Goal: Information Seeking & Learning: Check status

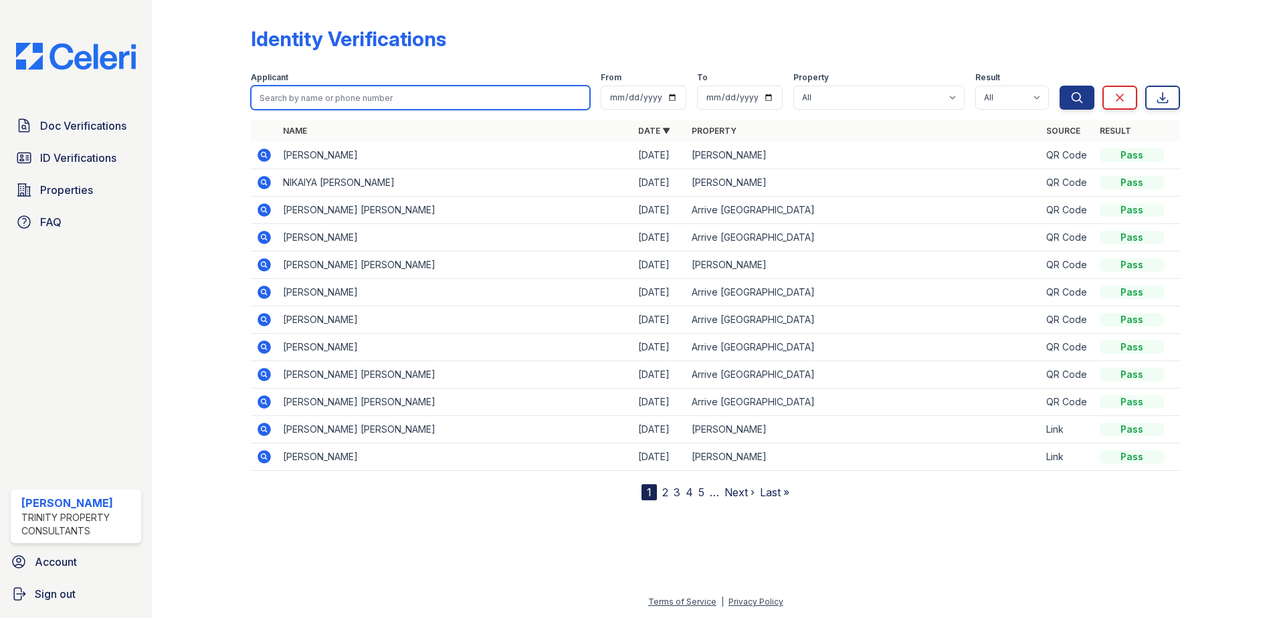
click at [314, 99] on input "search" at bounding box center [420, 98] width 339 height 24
type input "[PERSON_NAME]"
click at [1059, 86] on button "Search" at bounding box center [1076, 98] width 35 height 24
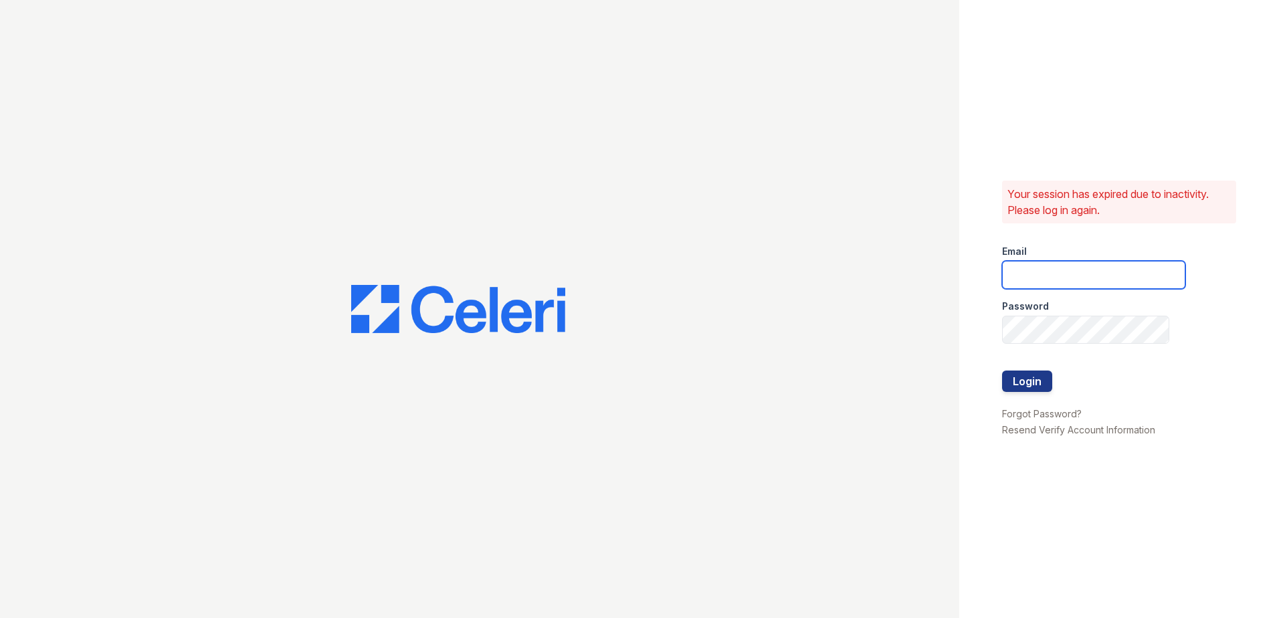
type input "[EMAIL_ADDRESS][DOMAIN_NAME]"
click at [1025, 381] on button "Login" at bounding box center [1027, 381] width 50 height 21
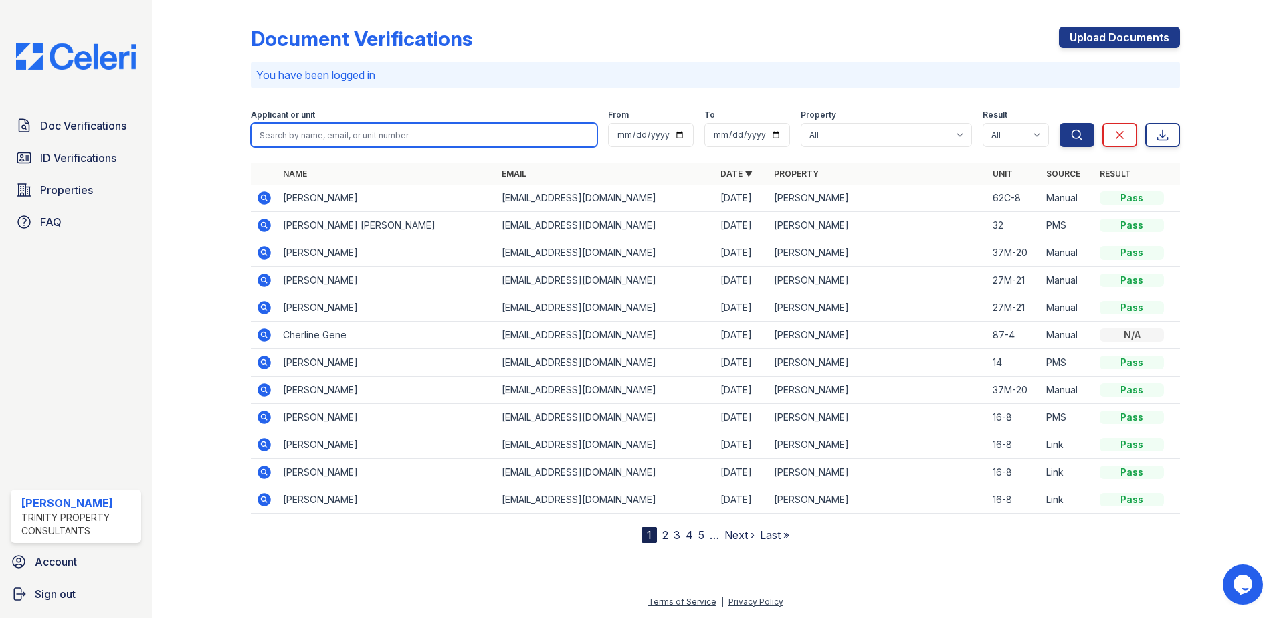
click at [323, 136] on input "search" at bounding box center [424, 135] width 346 height 24
type input "vicky"
click at [1059, 123] on button "Search" at bounding box center [1076, 135] width 35 height 24
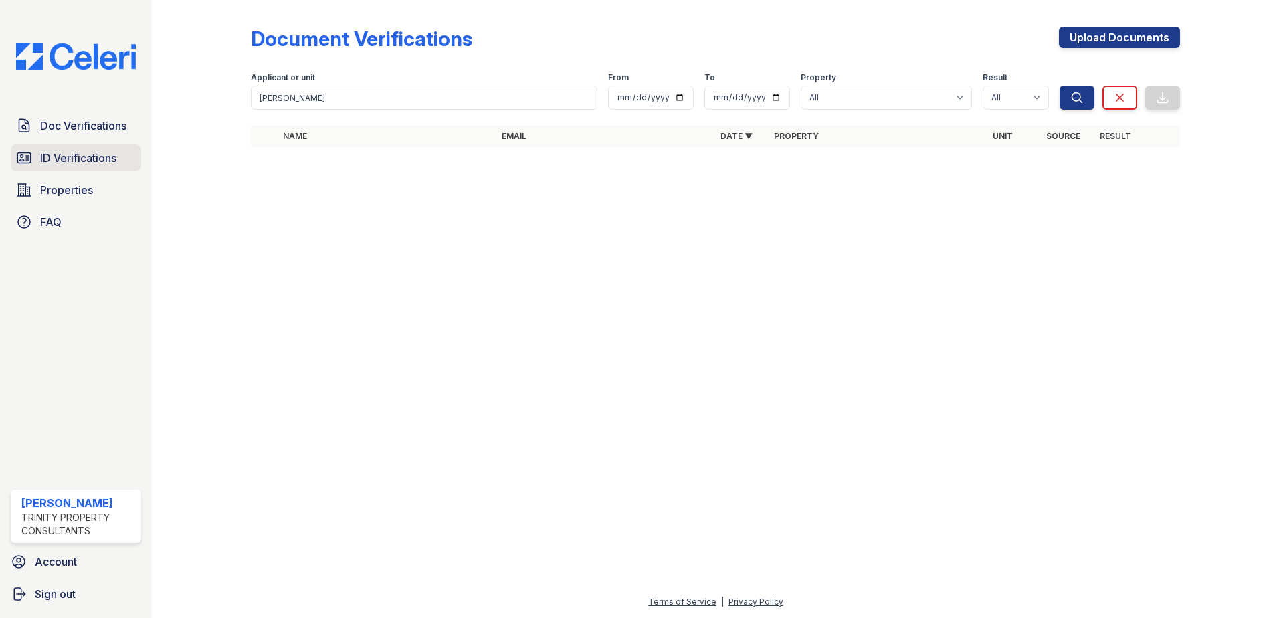
click at [80, 162] on span "ID Verifications" at bounding box center [78, 158] width 76 height 16
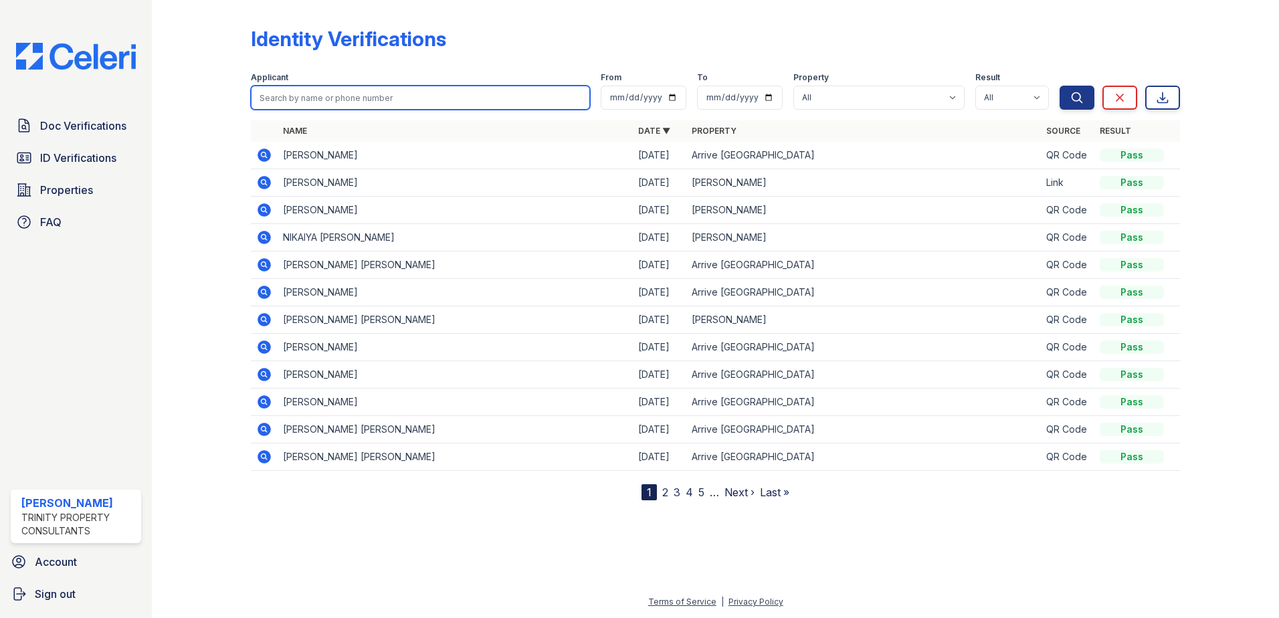
click at [300, 101] on input "search" at bounding box center [420, 98] width 339 height 24
type input "[PERSON_NAME]"
click at [1059, 86] on button "Search" at bounding box center [1076, 98] width 35 height 24
